Goal: Task Accomplishment & Management: Manage account settings

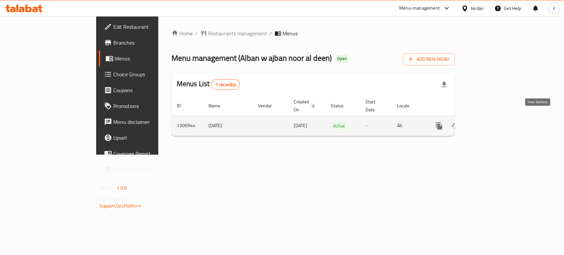
click at [490, 122] on icon "enhanced table" at bounding box center [487, 126] width 8 height 8
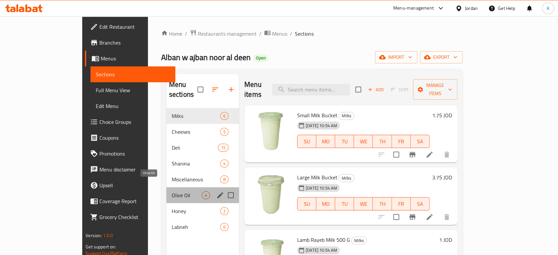
click at [172, 191] on span "Olive Oil" at bounding box center [187, 195] width 30 height 8
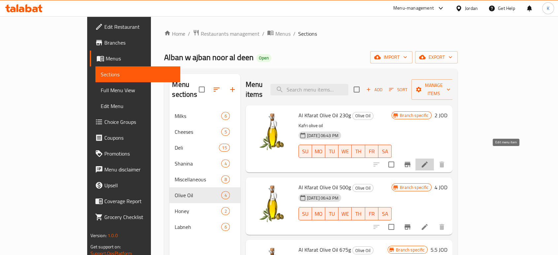
click at [428, 161] on icon at bounding box center [425, 164] width 6 height 6
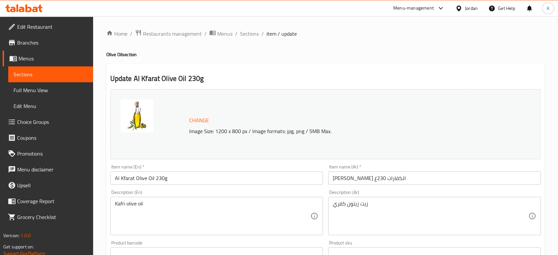
scroll to position [221, 0]
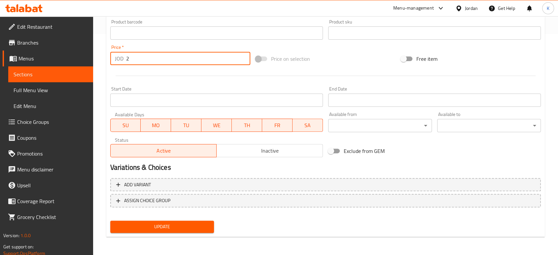
click at [177, 60] on input "2" at bounding box center [188, 58] width 124 height 13
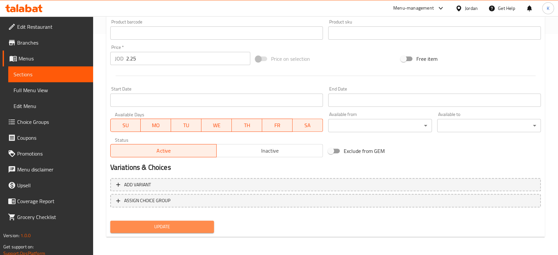
click at [179, 230] on span "Update" at bounding box center [162, 227] width 93 height 8
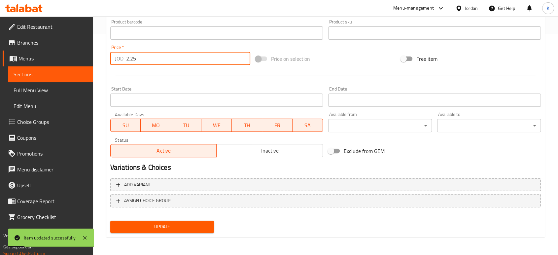
click at [151, 60] on input "2.25" at bounding box center [188, 58] width 124 height 13
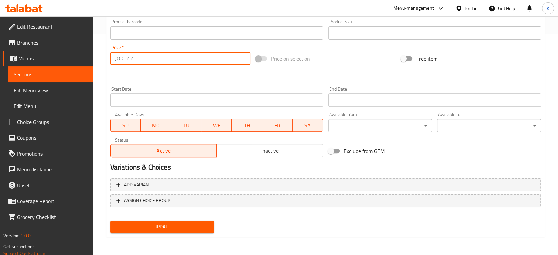
type input "2.25"
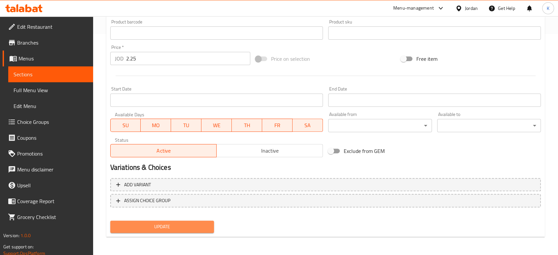
click at [171, 229] on span "Update" at bounding box center [162, 227] width 93 height 8
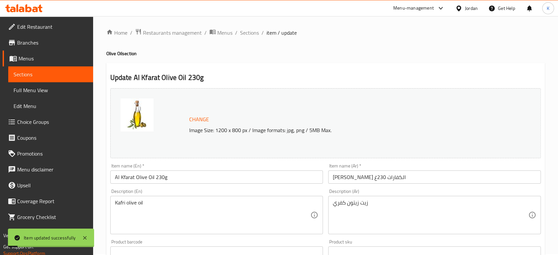
scroll to position [0, 0]
click at [250, 30] on span "Sections" at bounding box center [249, 34] width 19 height 8
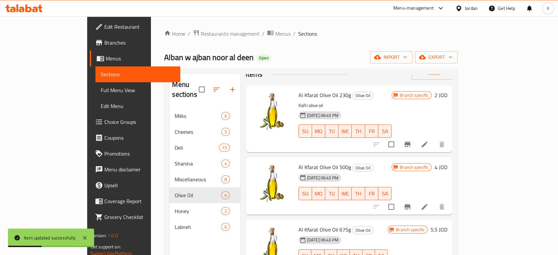
scroll to position [20, 0]
click at [429, 203] on icon at bounding box center [425, 207] width 8 height 8
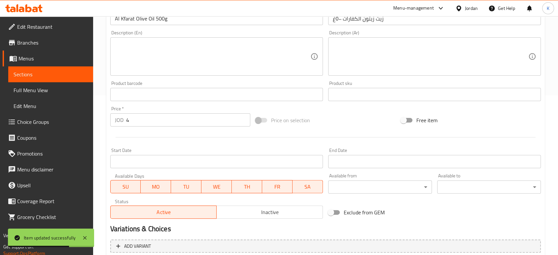
scroll to position [160, 0]
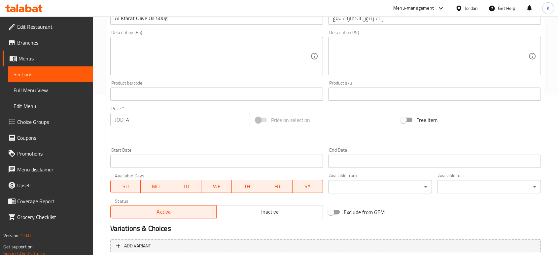
click at [138, 116] on input "4" at bounding box center [188, 119] width 124 height 13
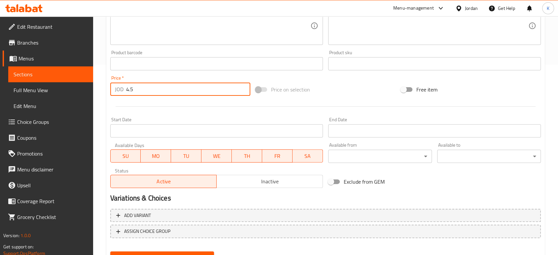
scroll to position [221, 0]
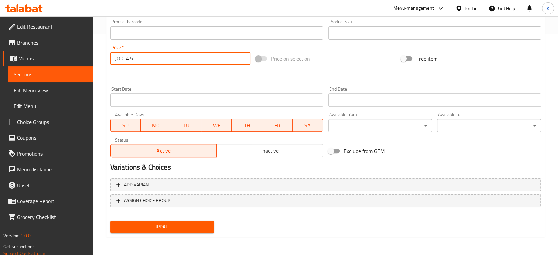
type input "4.5"
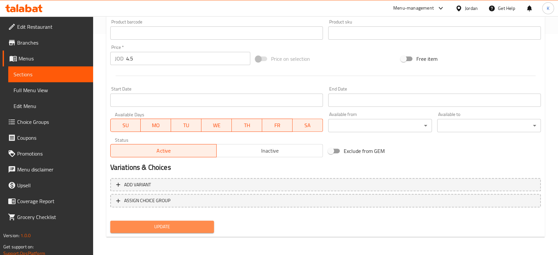
click at [189, 223] on span "Update" at bounding box center [162, 227] width 93 height 8
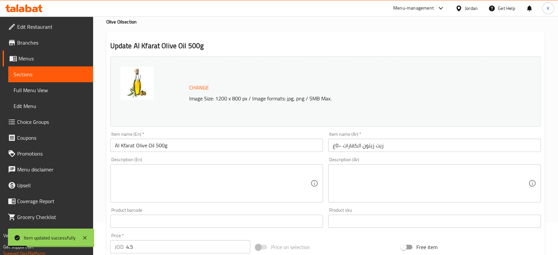
scroll to position [0, 0]
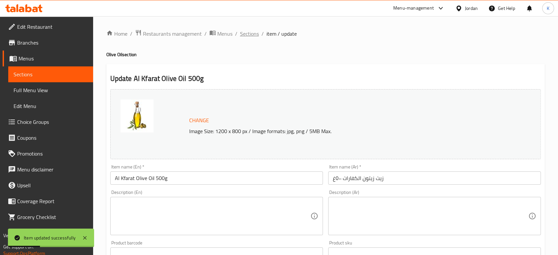
click at [241, 32] on span "Sections" at bounding box center [249, 34] width 19 height 8
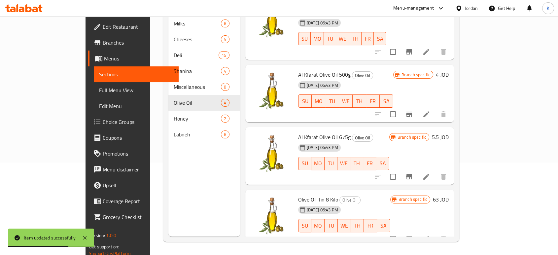
scroll to position [92, 0]
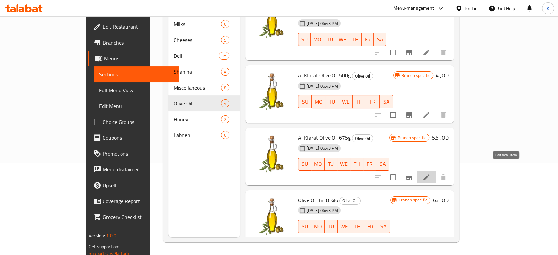
click at [430, 173] on icon at bounding box center [426, 177] width 8 height 8
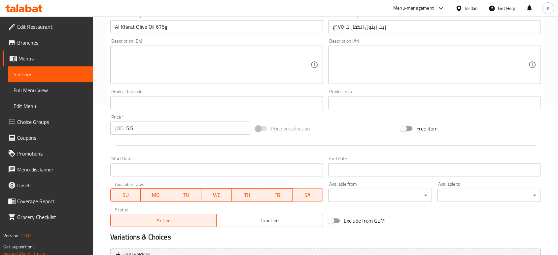
scroll to position [153, 0]
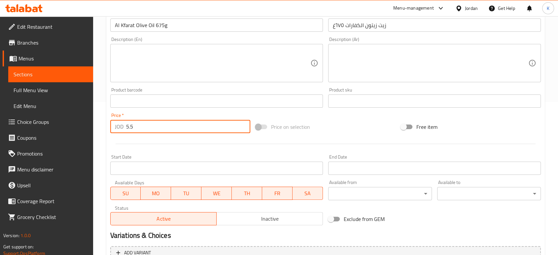
click at [163, 129] on input "5.5" at bounding box center [188, 126] width 124 height 13
type input "5"
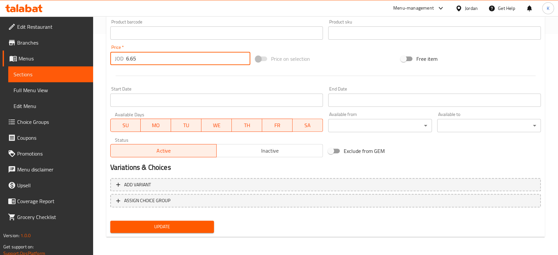
scroll to position [221, 0]
type input "6.65"
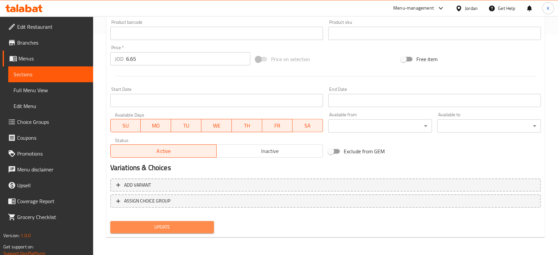
click at [158, 229] on span "Update" at bounding box center [162, 227] width 93 height 8
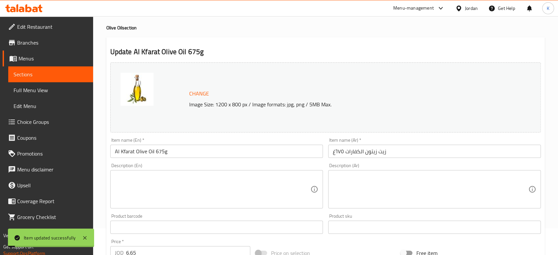
scroll to position [0, 0]
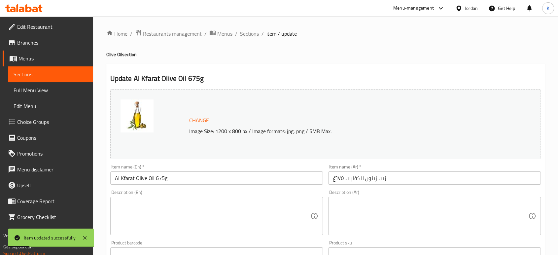
click at [254, 30] on span "Sections" at bounding box center [249, 34] width 19 height 8
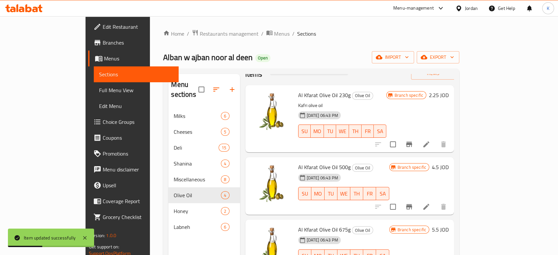
scroll to position [92, 0]
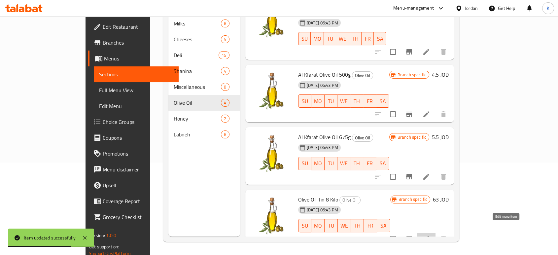
click at [430, 235] on icon at bounding box center [426, 239] width 8 height 8
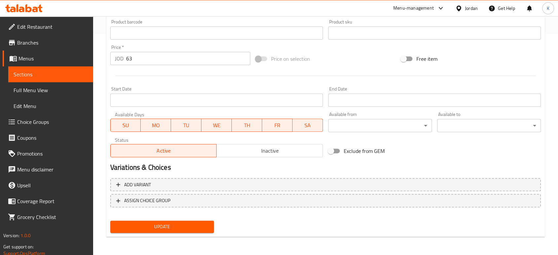
scroll to position [221, 0]
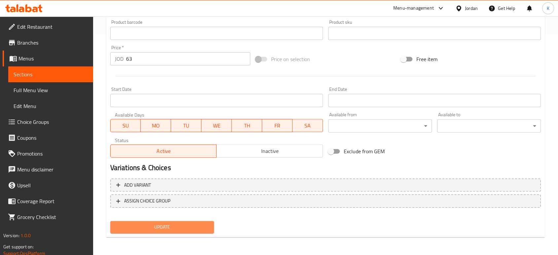
click at [208, 227] on span "Update" at bounding box center [162, 227] width 93 height 8
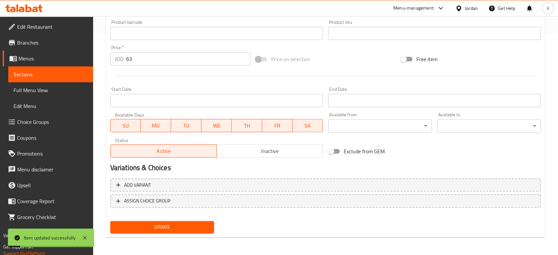
scroll to position [0, 0]
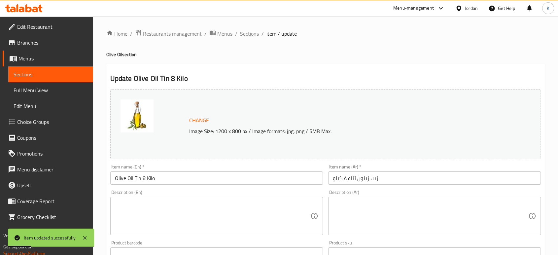
click at [250, 33] on span "Sections" at bounding box center [249, 34] width 19 height 8
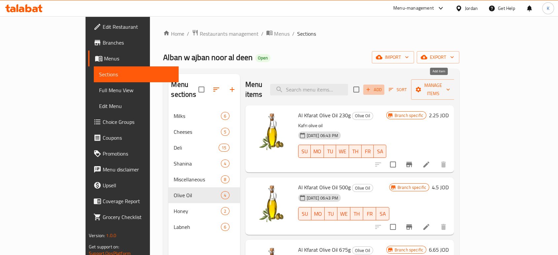
click at [383, 86] on span "Add" at bounding box center [374, 90] width 18 height 8
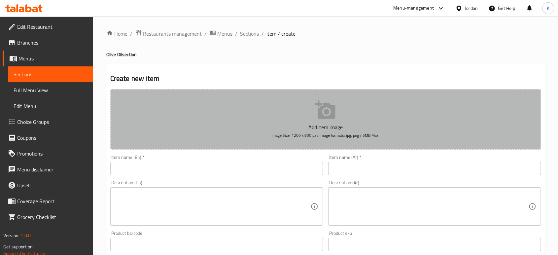
click at [351, 121] on button "Add item image Image Size: 1200 x 800 px / Image formats: jpg, png / 5MB Max." at bounding box center [325, 119] width 431 height 60
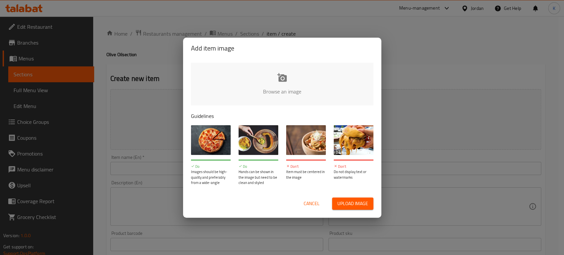
click at [281, 84] on input "file" at bounding box center [505, 94] width 629 height 62
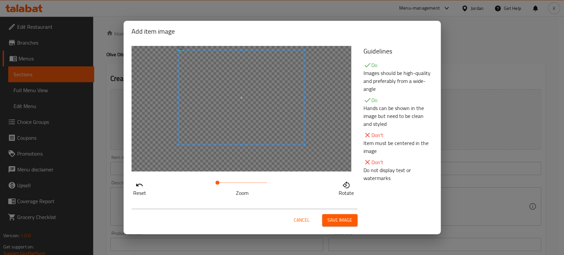
click at [250, 88] on span at bounding box center [240, 97] width 125 height 94
click at [341, 216] on span "Save image" at bounding box center [339, 220] width 25 height 8
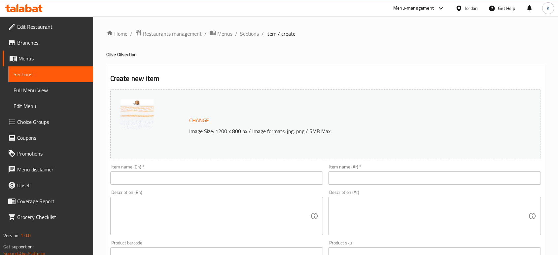
click at [217, 180] on input "text" at bounding box center [216, 177] width 213 height 13
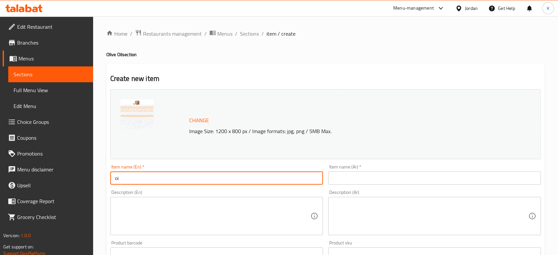
type input "o"
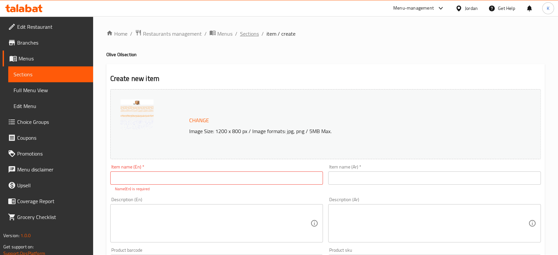
click at [252, 34] on span "Sections" at bounding box center [249, 34] width 19 height 8
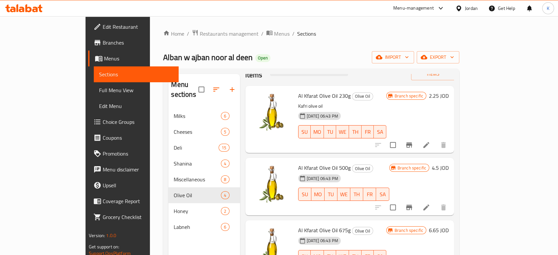
scroll to position [20, 0]
click at [430, 140] on icon at bounding box center [426, 144] width 8 height 8
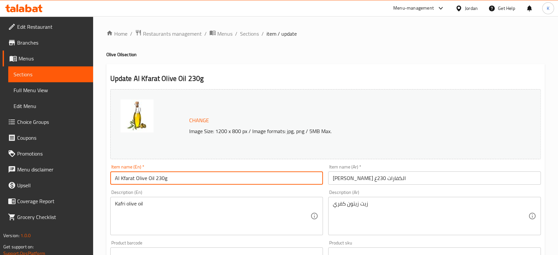
drag, startPoint x: 179, startPoint y: 174, endPoint x: 89, endPoint y: 169, distance: 90.6
click at [89, 169] on div "Edit Restaurant Branches Menus Sections Full Menu View Edit Menu Choice Groups …" at bounding box center [279, 246] width 558 height 460
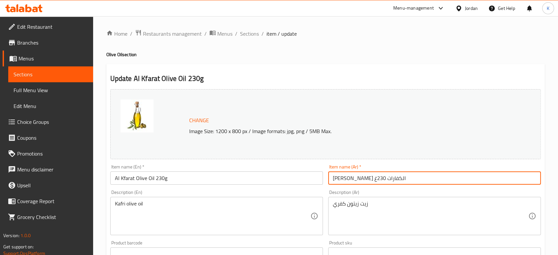
drag, startPoint x: 389, startPoint y: 175, endPoint x: 328, endPoint y: 177, distance: 61.5
click at [328, 177] on input "[PERSON_NAME] الكفارات 230غ" at bounding box center [434, 177] width 213 height 13
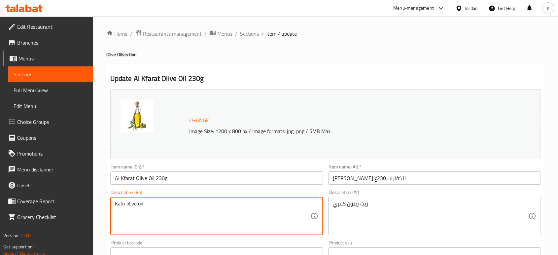
drag, startPoint x: 145, startPoint y: 203, endPoint x: 108, endPoint y: 207, distance: 37.2
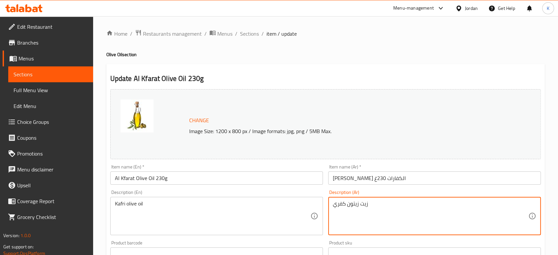
drag, startPoint x: 376, startPoint y: 204, endPoint x: 331, endPoint y: 204, distance: 45.2
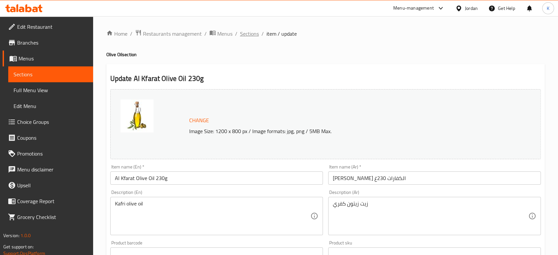
click at [252, 37] on span "Sections" at bounding box center [249, 34] width 19 height 8
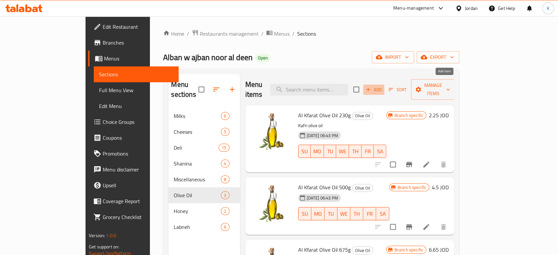
click at [383, 86] on span "Add" at bounding box center [374, 90] width 18 height 8
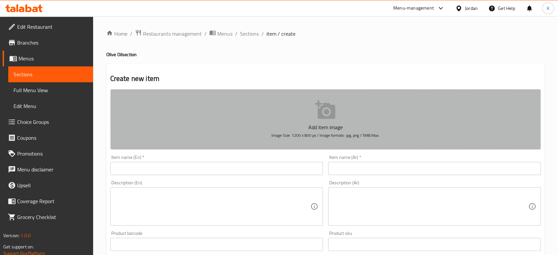
click at [284, 116] on button "Add item image Image Size: 1200 x 800 px / Image formats: jpg, png / 5MB Max." at bounding box center [325, 119] width 431 height 60
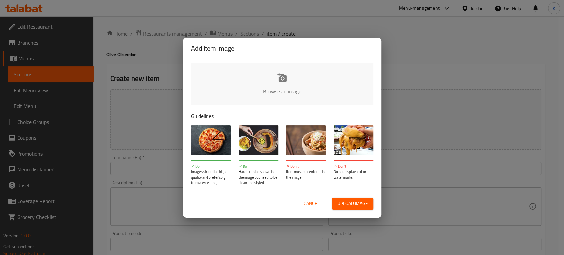
click at [236, 78] on input "file" at bounding box center [505, 94] width 629 height 62
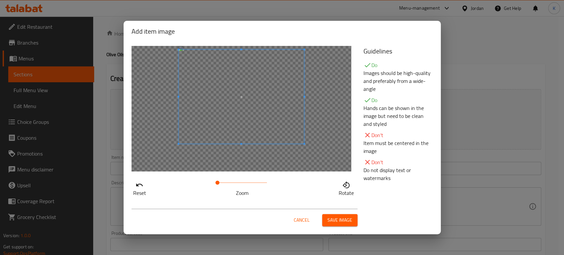
click at [250, 106] on span at bounding box center [240, 97] width 125 height 94
click at [334, 216] on span "Save image" at bounding box center [339, 220] width 25 height 8
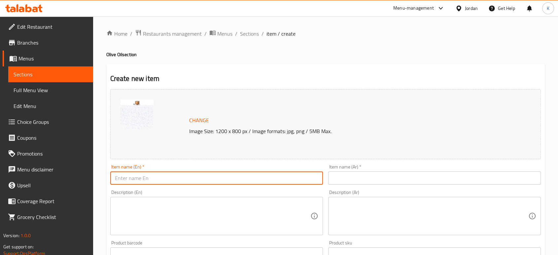
click at [233, 176] on input "text" at bounding box center [216, 177] width 213 height 13
paste input "Al Kfarat Olive Oil 900g"
type input "Al Kfarat Olive Oil 900g"
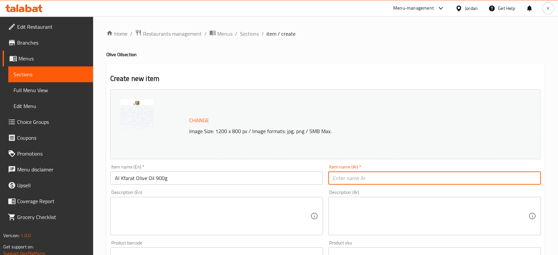
click at [344, 180] on input "text" at bounding box center [434, 177] width 213 height 13
paste input "زيت زيتون الكفارات 900غ"
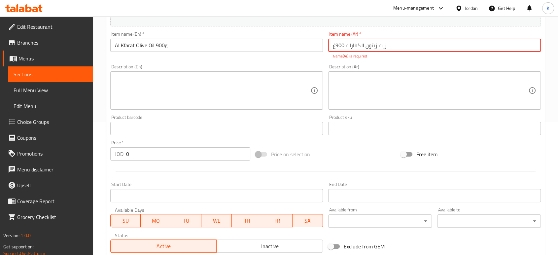
scroll to position [132, 0]
type input "زيت زيتون الكفارات 900غ"
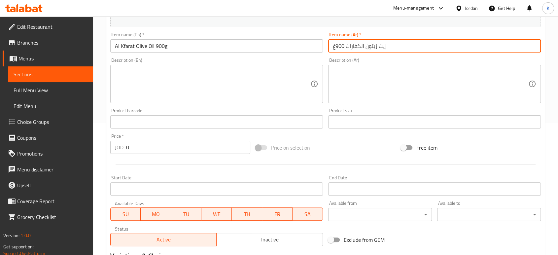
paste textarea "Kafri olive oil"
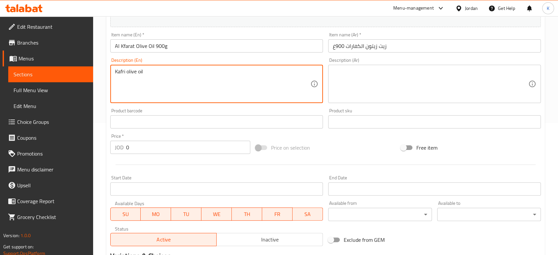
type textarea "Kafri olive oil"
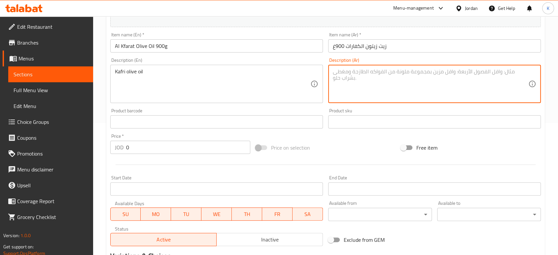
click at [351, 80] on textarea at bounding box center [431, 83] width 196 height 31
paste textarea "زيت زيتون كفري"
type textarea "زيت زيتون كفري"
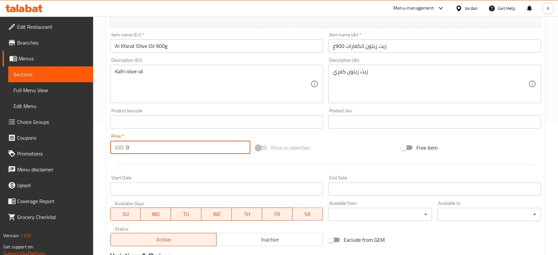
click at [200, 144] on input "0" at bounding box center [188, 147] width 124 height 13
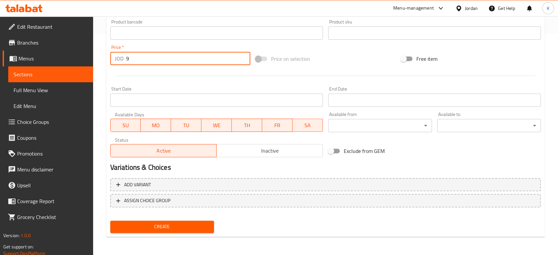
type input "9"
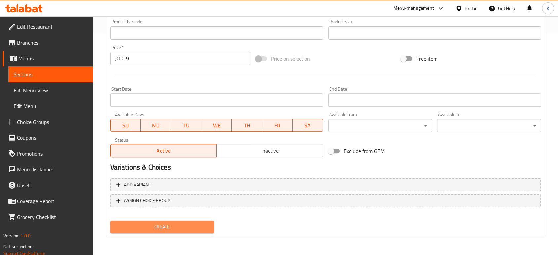
click at [183, 225] on span "Create" at bounding box center [162, 227] width 93 height 8
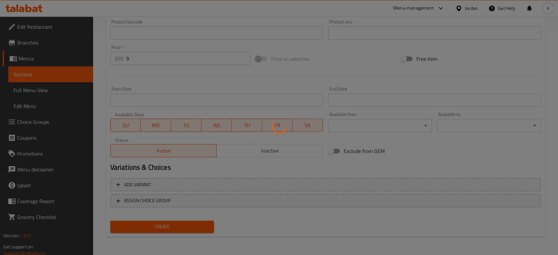
type input "0"
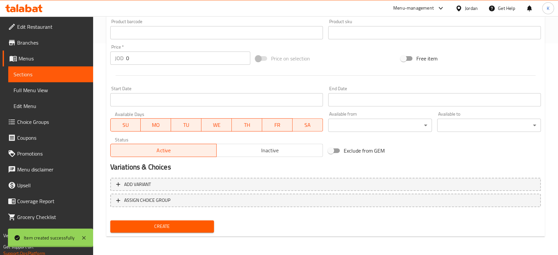
scroll to position [211, 0]
